Goal: Register for event/course

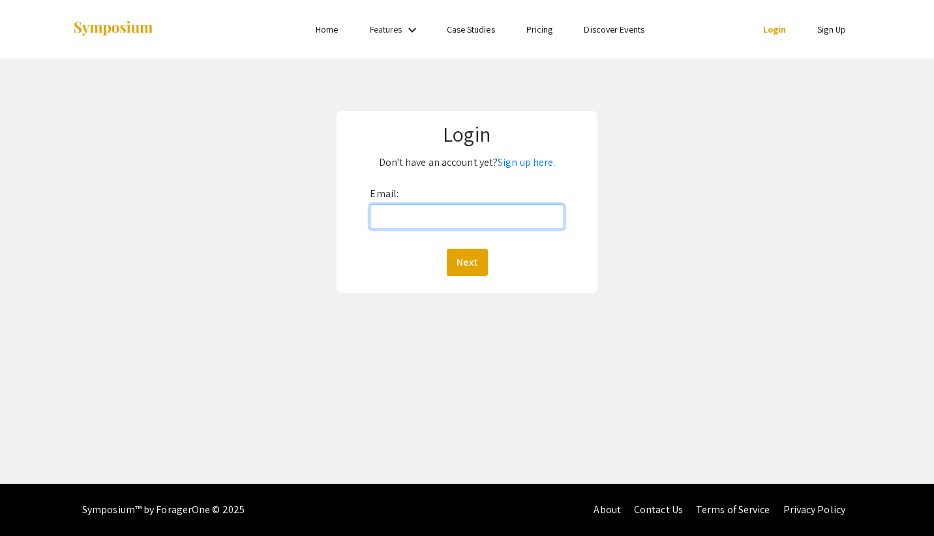
click at [396, 219] on input "Email:" at bounding box center [467, 216] width 194 height 25
type input "[EMAIL_ADDRESS][DOMAIN_NAME]"
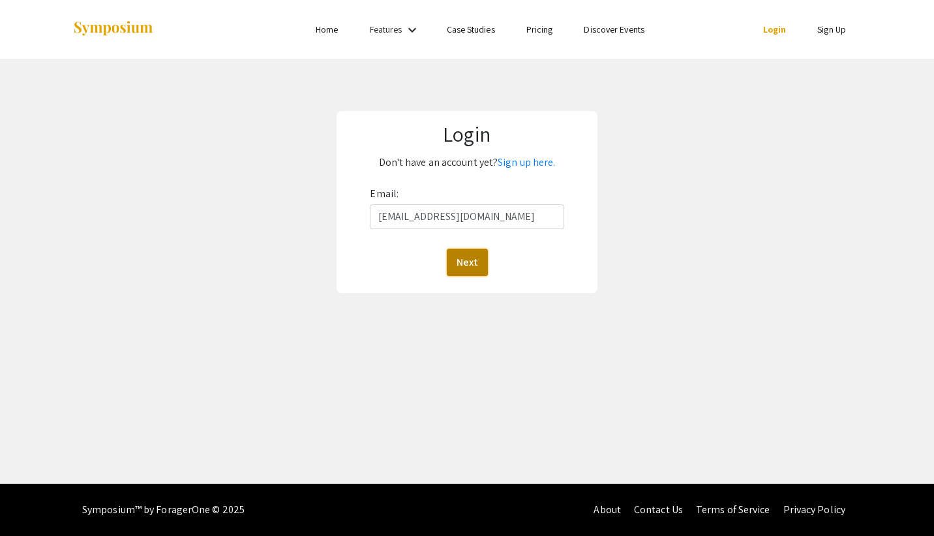
click at [453, 265] on button "Next" at bounding box center [467, 262] width 41 height 27
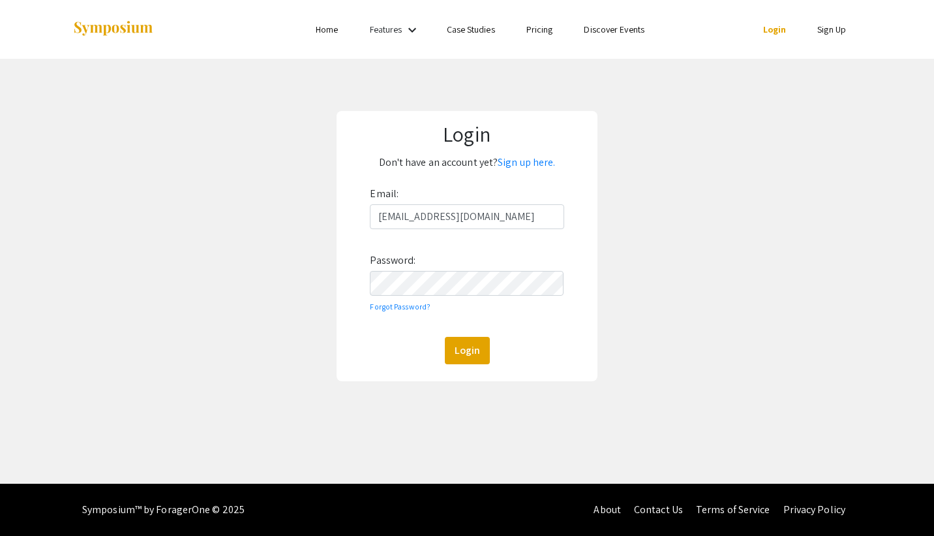
drag, startPoint x: 423, startPoint y: 269, endPoint x: 389, endPoint y: 234, distance: 49.4
click at [389, 234] on div "Email: [EMAIL_ADDRESS][DOMAIN_NAME] Password: Forgot Password? Login" at bounding box center [467, 273] width 194 height 181
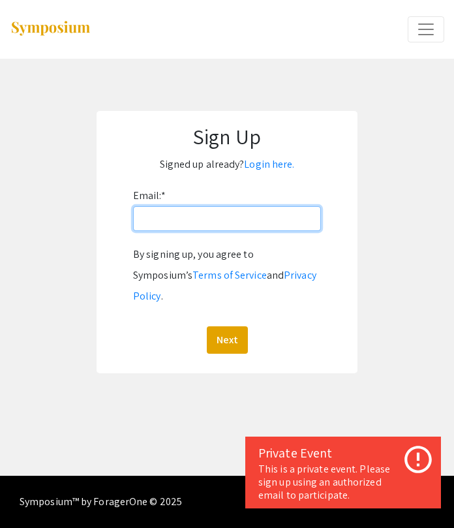
click at [152, 210] on input "Email: *" at bounding box center [227, 218] width 188 height 25
type input "[EMAIL_ADDRESS][DOMAIN_NAME]"
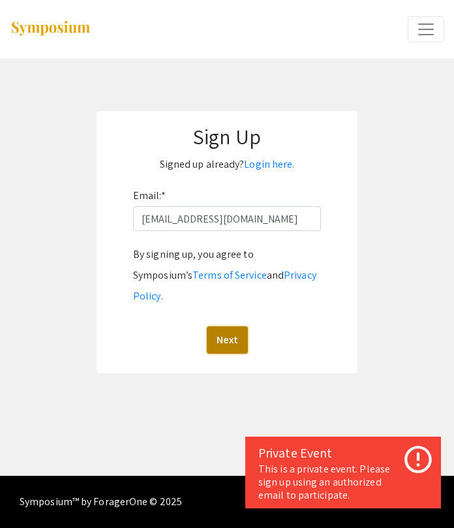
click at [222, 326] on button "Next" at bounding box center [227, 339] width 41 height 27
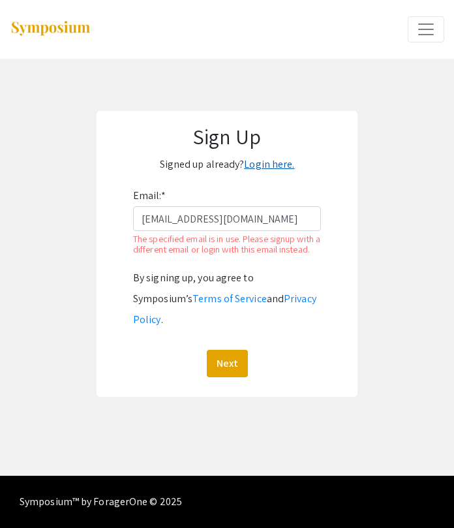
click at [269, 170] on link "Login here." at bounding box center [269, 164] width 50 height 14
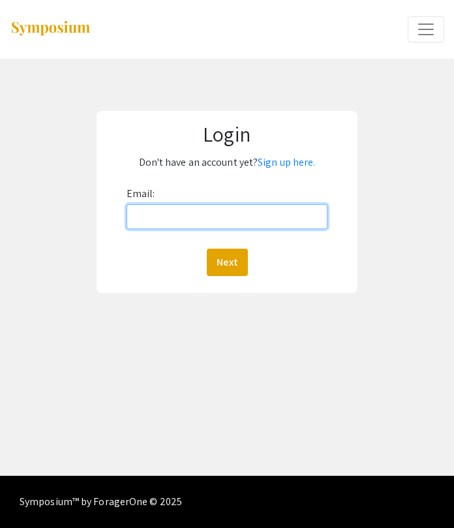
click at [195, 208] on input "Email:" at bounding box center [228, 216] width 202 height 25
type input "[EMAIL_ADDRESS][DOMAIN_NAME]"
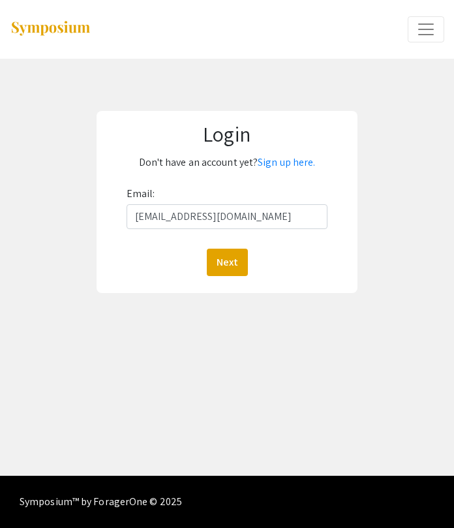
click at [206, 267] on div "Next" at bounding box center [228, 262] width 202 height 27
click at [208, 267] on button "Next" at bounding box center [227, 262] width 41 height 27
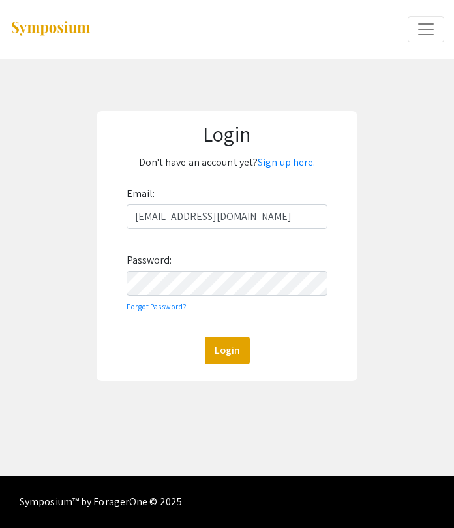
click at [185, 296] on div "Email: [EMAIL_ADDRESS][DOMAIN_NAME] Password: Forgot Password? Login" at bounding box center [228, 273] width 202 height 181
click at [217, 341] on button "Login" at bounding box center [227, 350] width 45 height 27
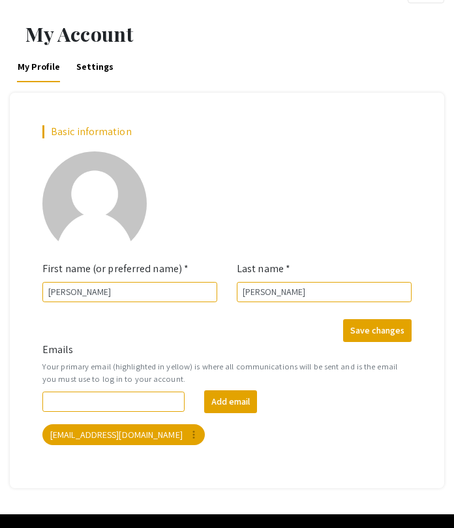
scroll to position [40, 0]
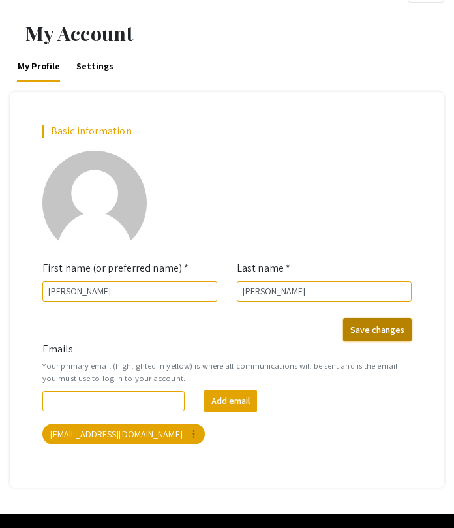
click at [374, 337] on button "Save changes" at bounding box center [377, 329] width 69 height 23
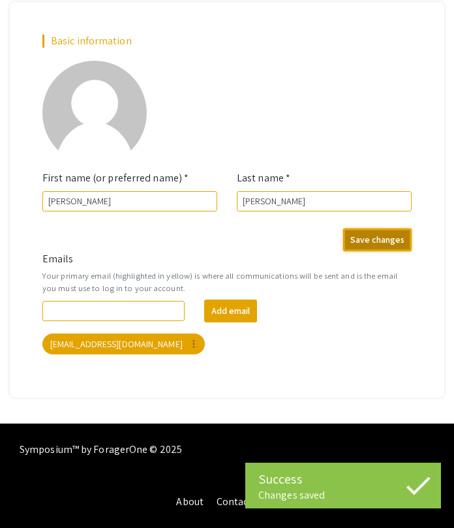
scroll to position [0, 0]
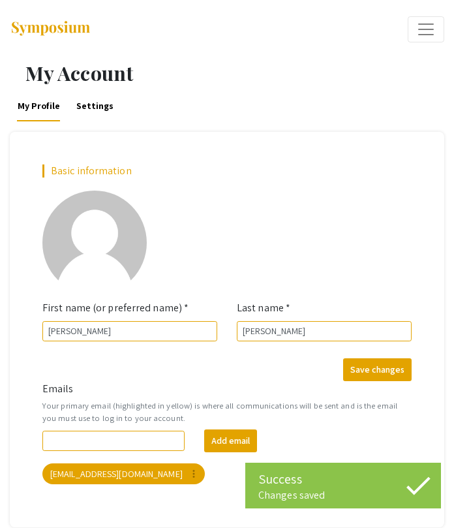
click at [442, 28] on button "Expand or Collapse Menu" at bounding box center [426, 29] width 37 height 26
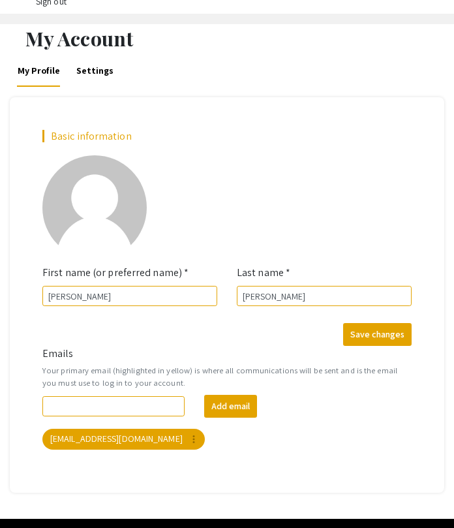
scroll to position [363, 0]
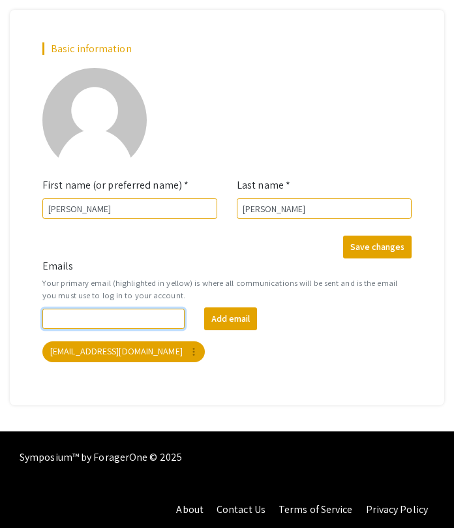
click at [86, 324] on input "Emails" at bounding box center [113, 319] width 142 height 20
type input "[EMAIL_ADDRESS][DOMAIN_NAME]"
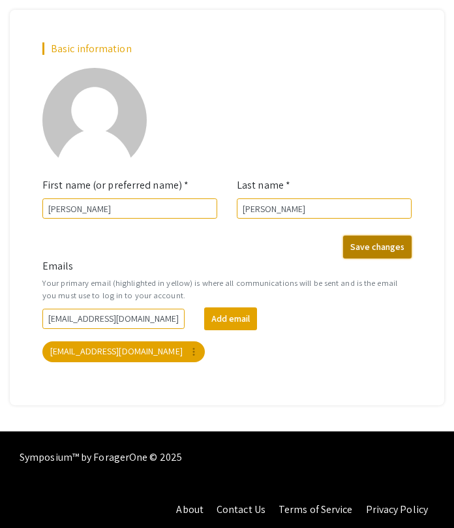
click at [386, 255] on button "Save changes" at bounding box center [377, 247] width 69 height 23
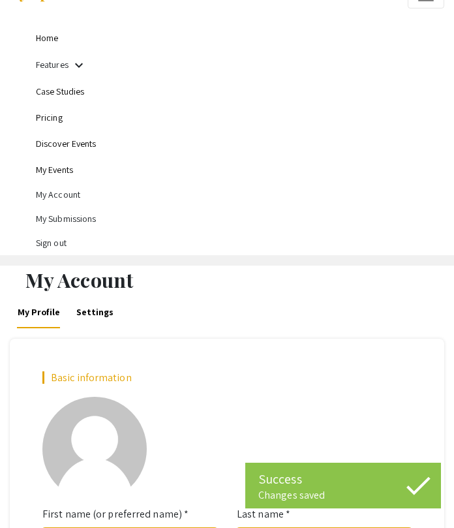
scroll to position [0, 0]
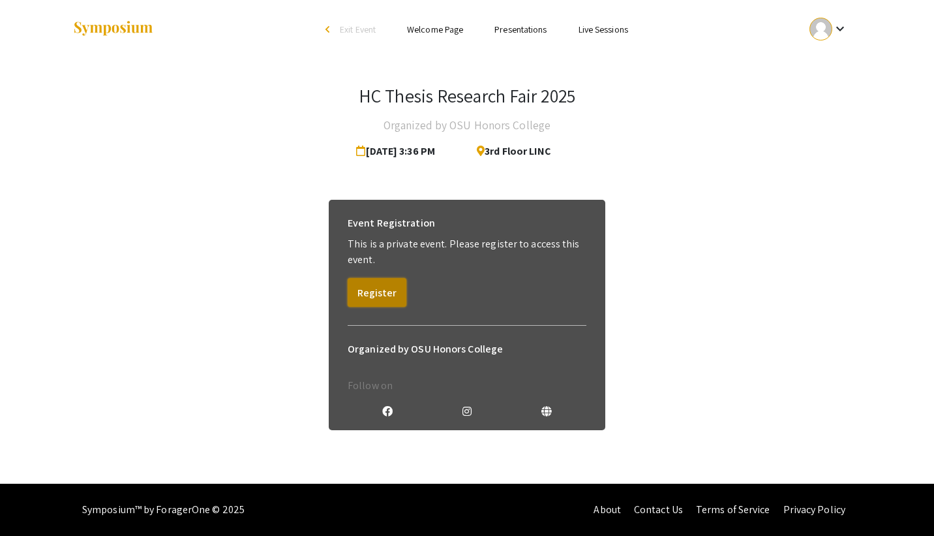
click at [374, 293] on button "Register" at bounding box center [377, 292] width 59 height 29
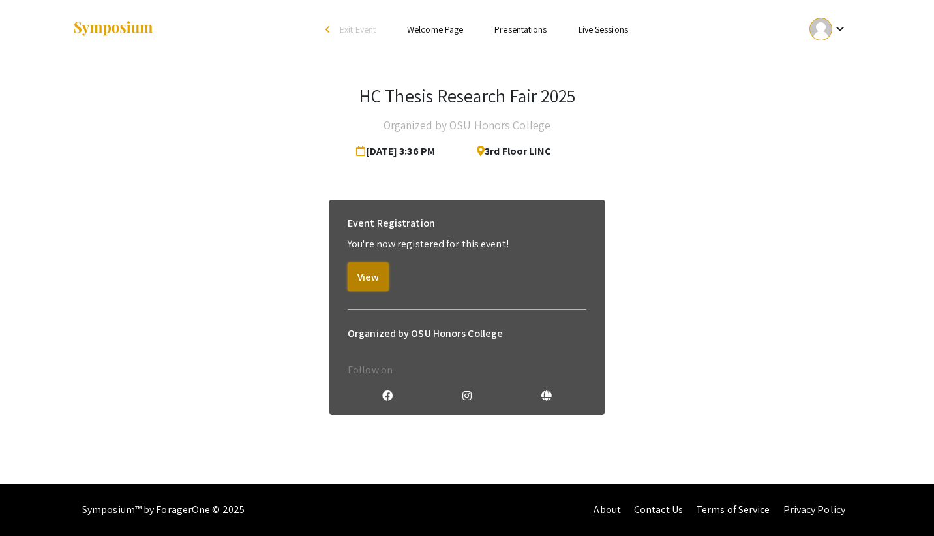
click at [381, 276] on button "View" at bounding box center [368, 276] width 41 height 29
